Goal: Task Accomplishment & Management: Use online tool/utility

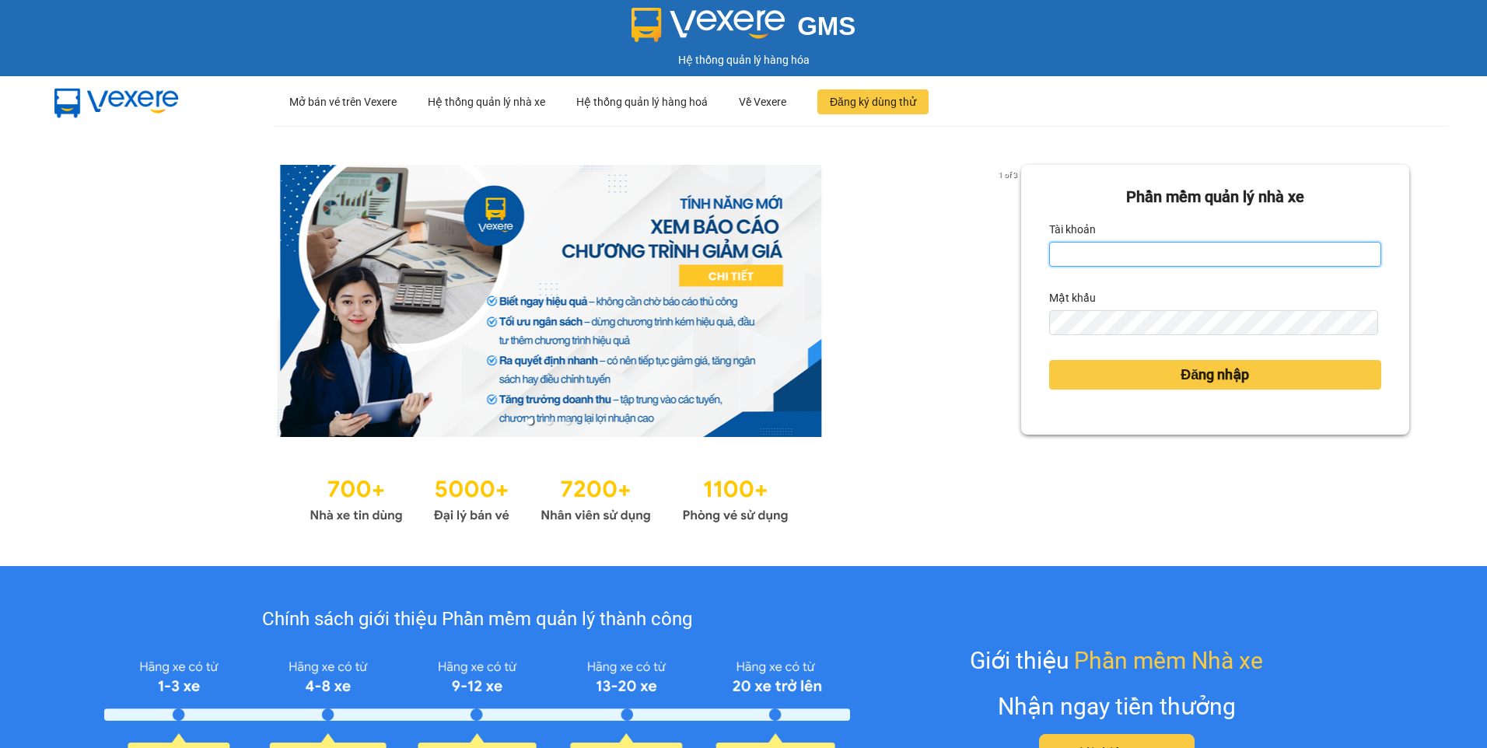
click at [1100, 264] on input "Tài khoản" at bounding box center [1215, 254] width 332 height 25
type input "hathuyen.tankimchi"
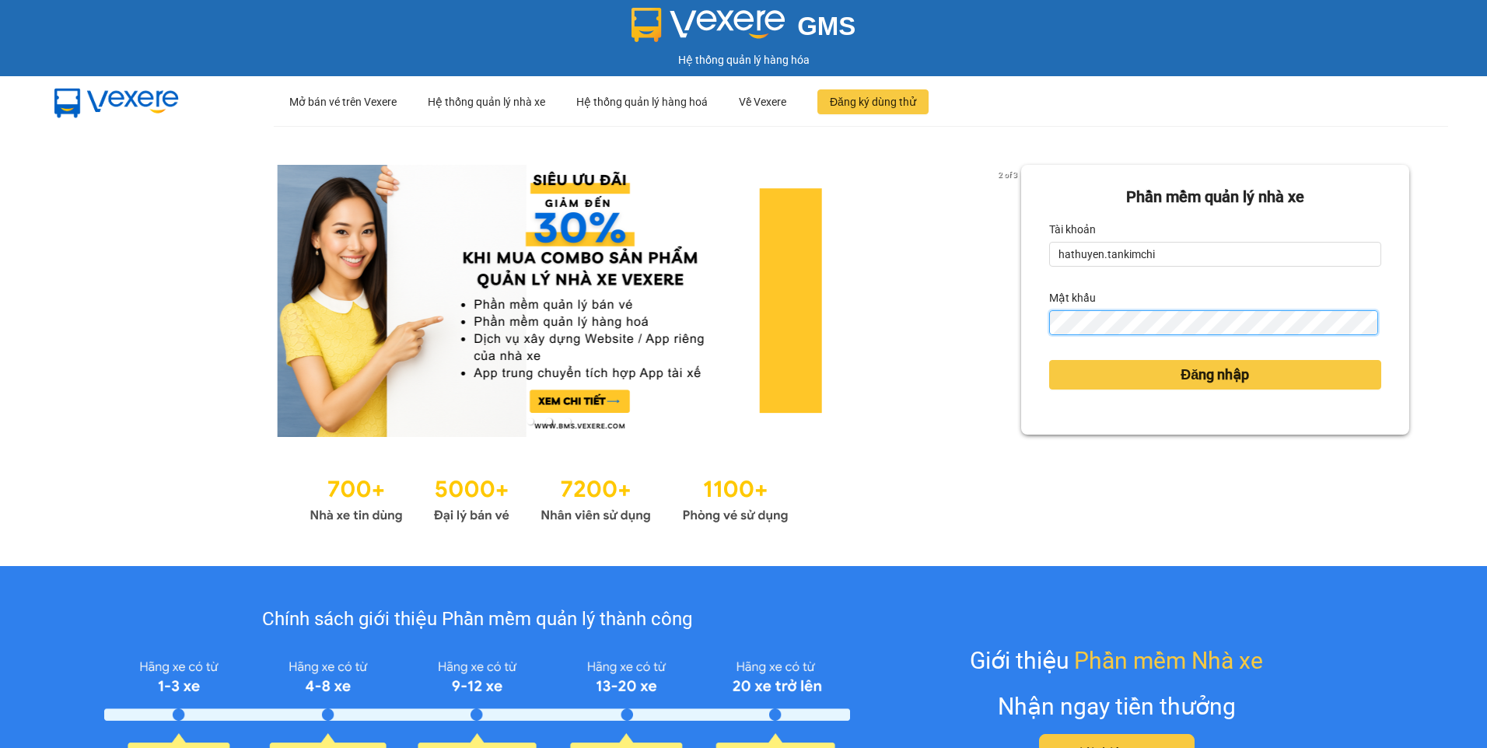
click at [1049, 360] on button "Đăng nhập" at bounding box center [1215, 375] width 332 height 30
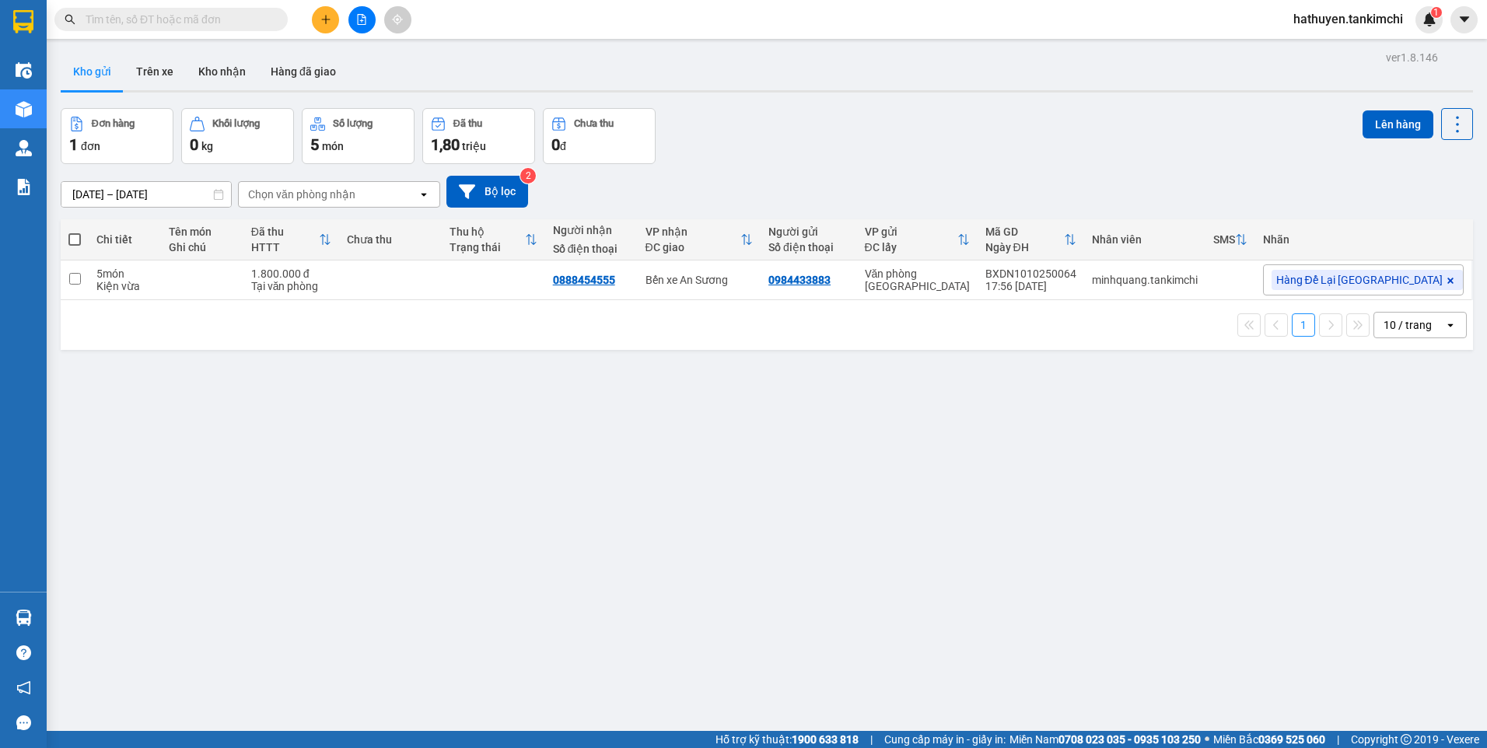
click at [110, 16] on input "text" at bounding box center [178, 19] width 184 height 17
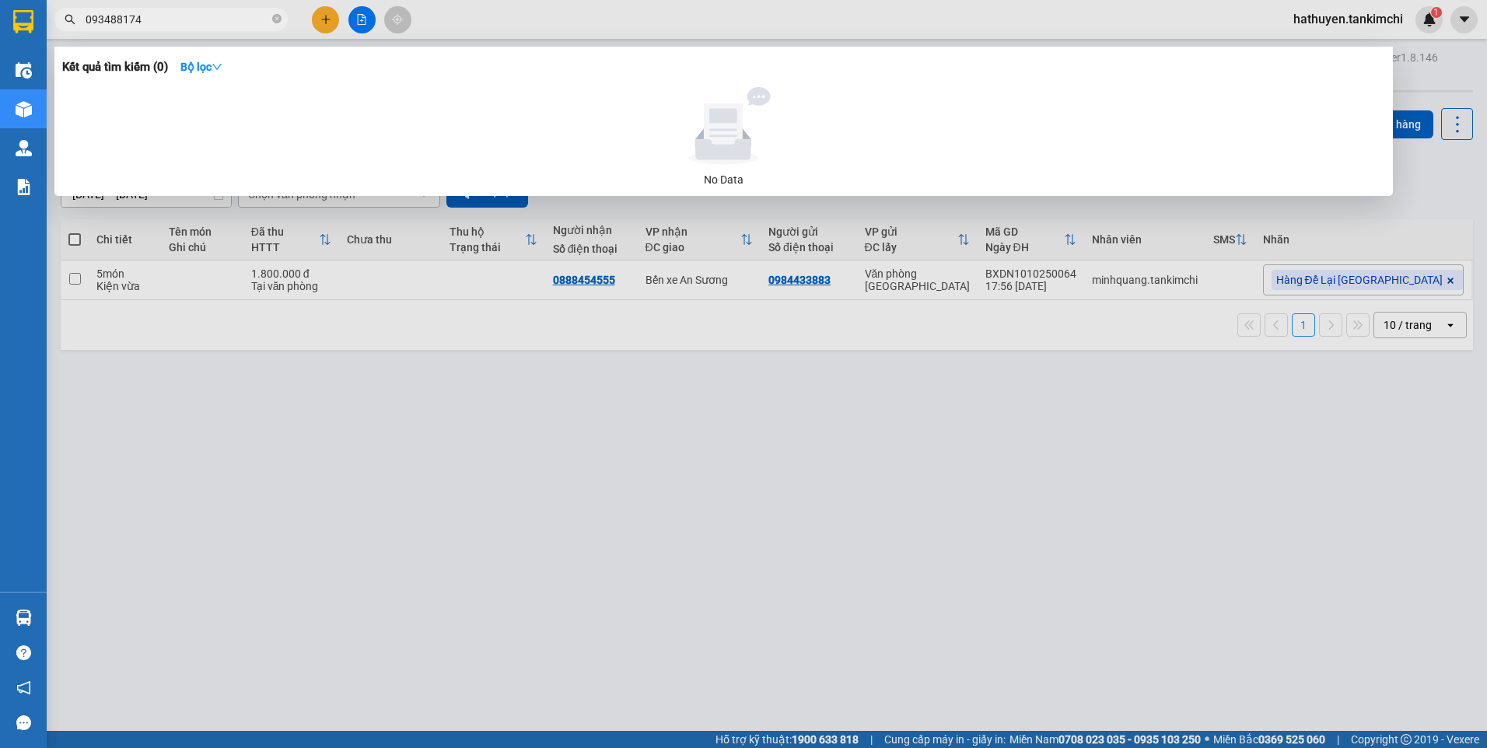
click at [121, 24] on input "093488174" at bounding box center [178, 19] width 184 height 17
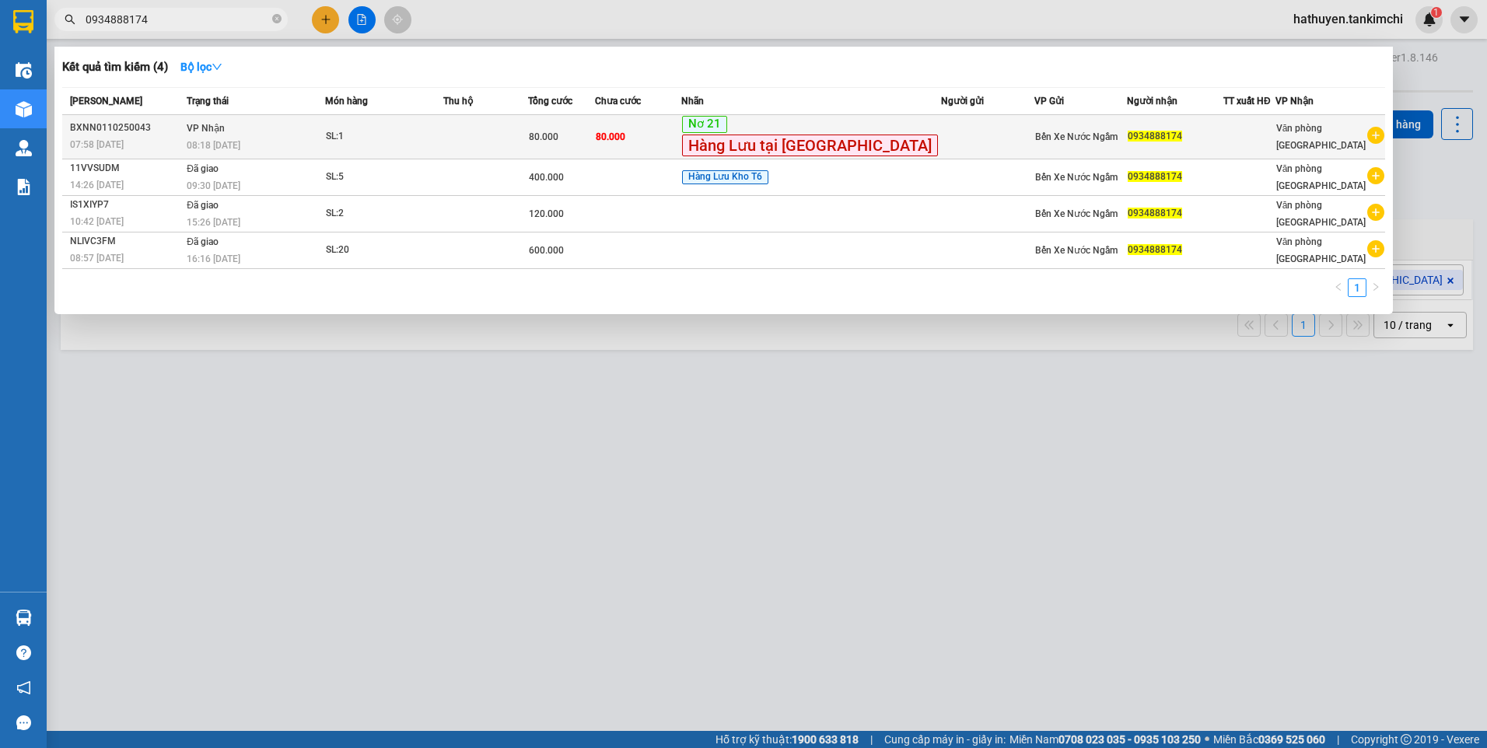
type input "0934888174"
click at [442, 138] on div "SL: 1" at bounding box center [384, 136] width 117 height 17
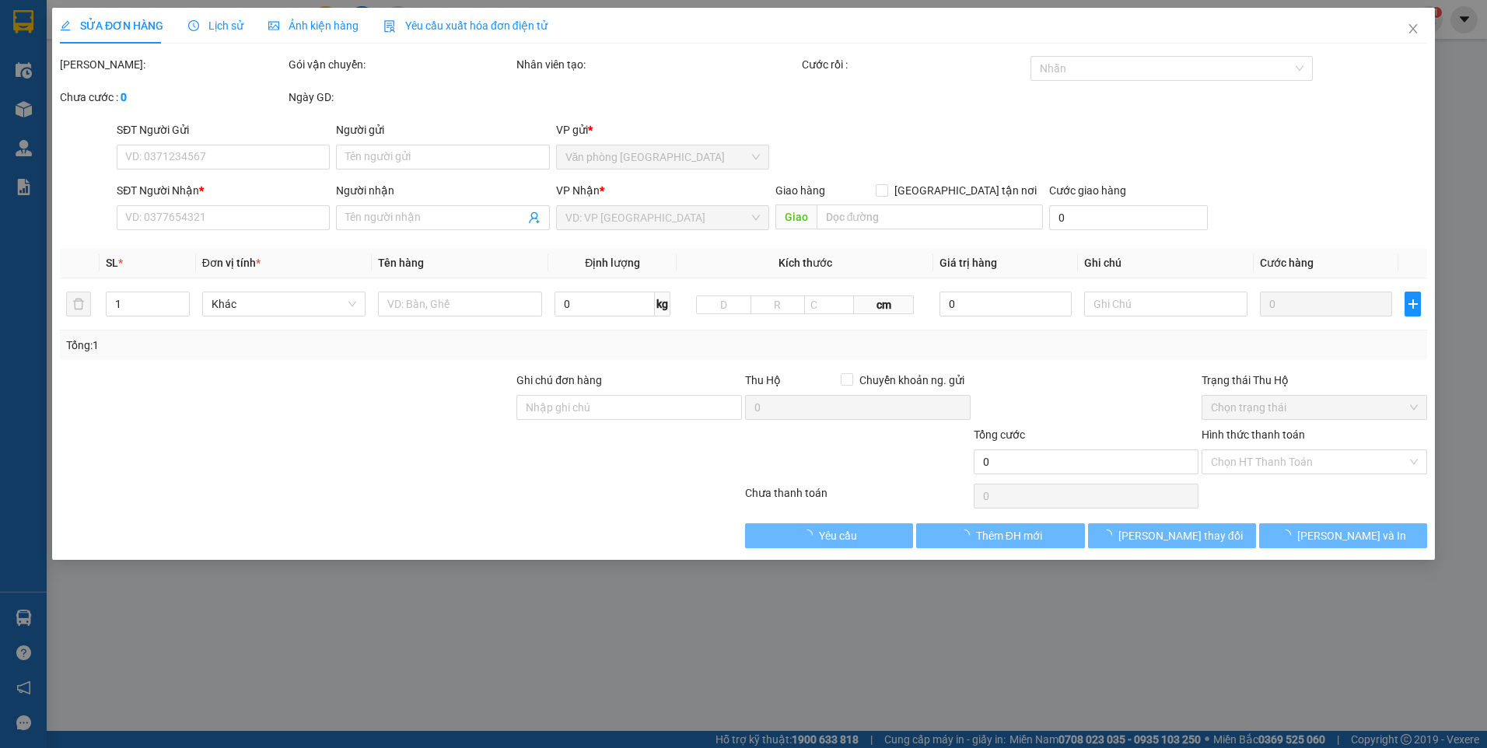
click at [226, 19] on span "Lịch sử" at bounding box center [215, 25] width 55 height 12
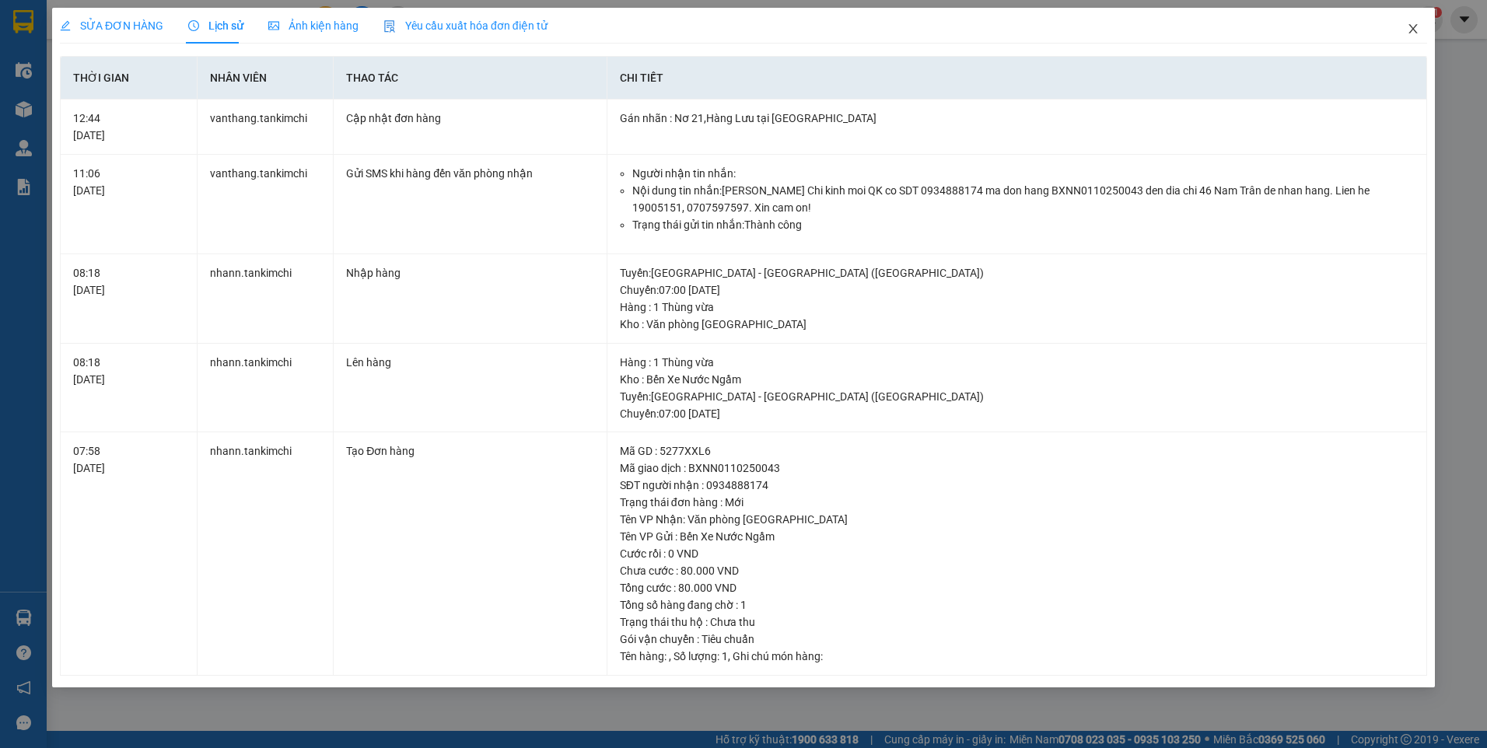
click at [1414, 27] on icon "close" at bounding box center [1413, 29] width 12 height 12
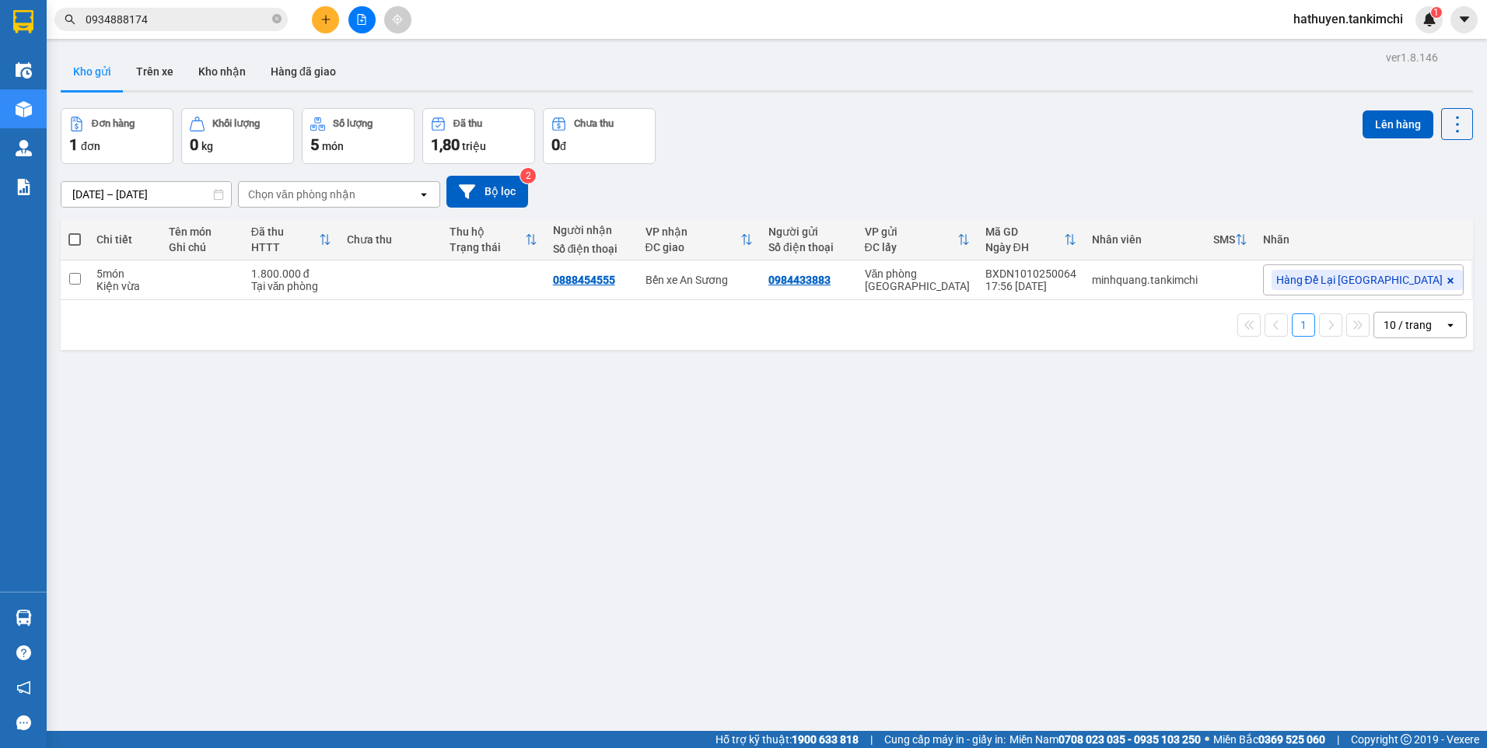
click at [170, 26] on input "0934888174" at bounding box center [178, 19] width 184 height 17
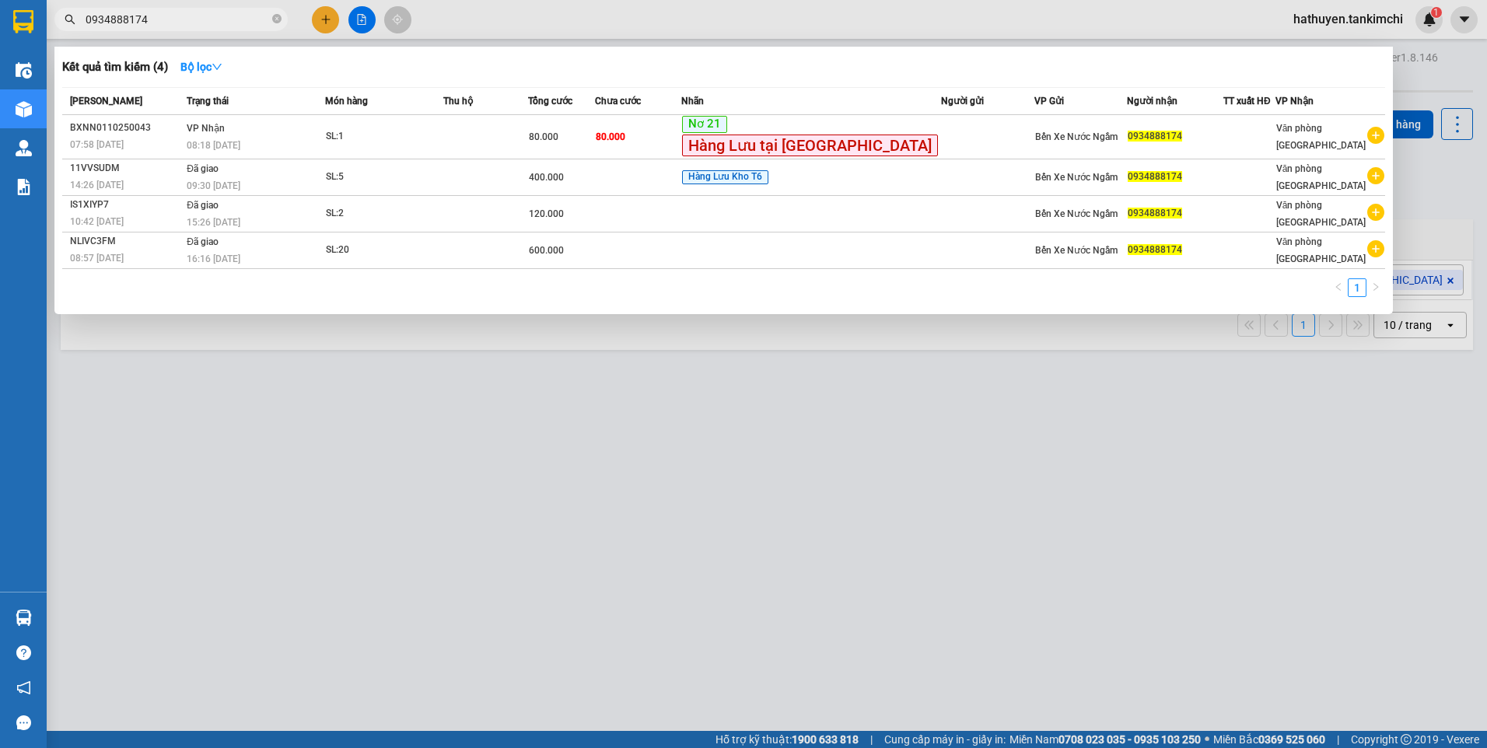
click at [846, 508] on div at bounding box center [743, 374] width 1487 height 748
click at [277, 23] on icon "close-circle" at bounding box center [276, 18] width 9 height 9
